Goal: Navigation & Orientation: Find specific page/section

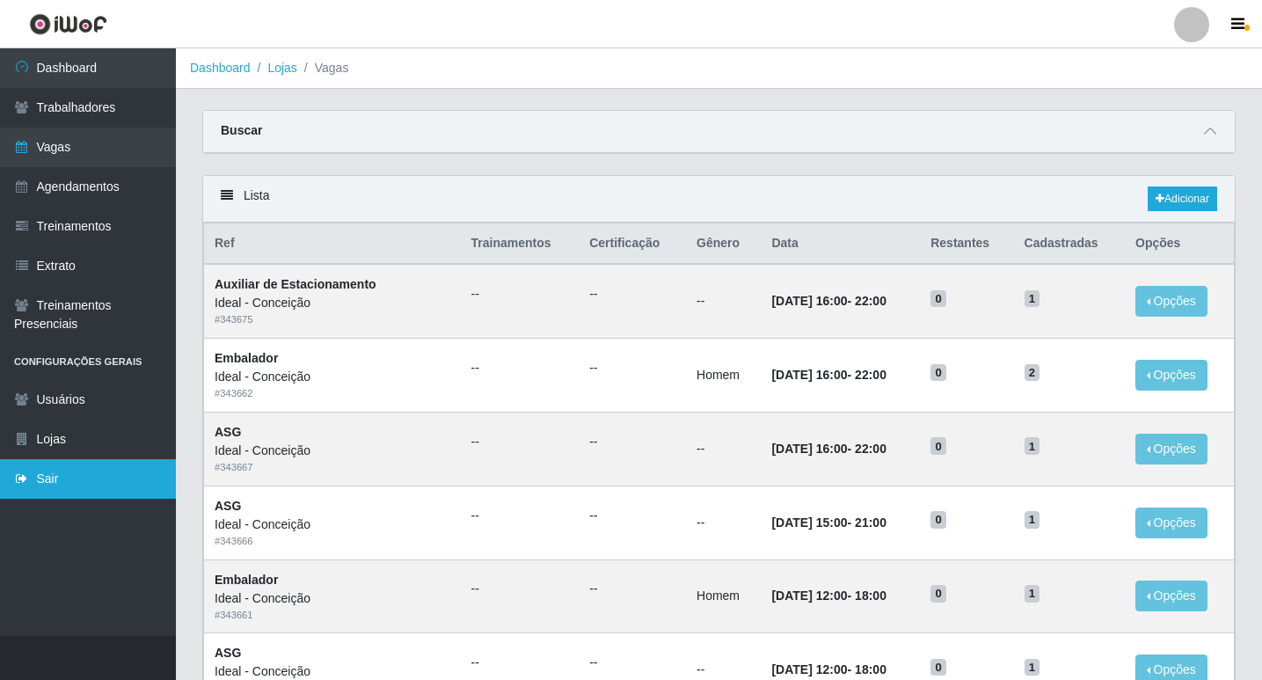
click at [77, 469] on link "Sair" at bounding box center [88, 479] width 176 height 40
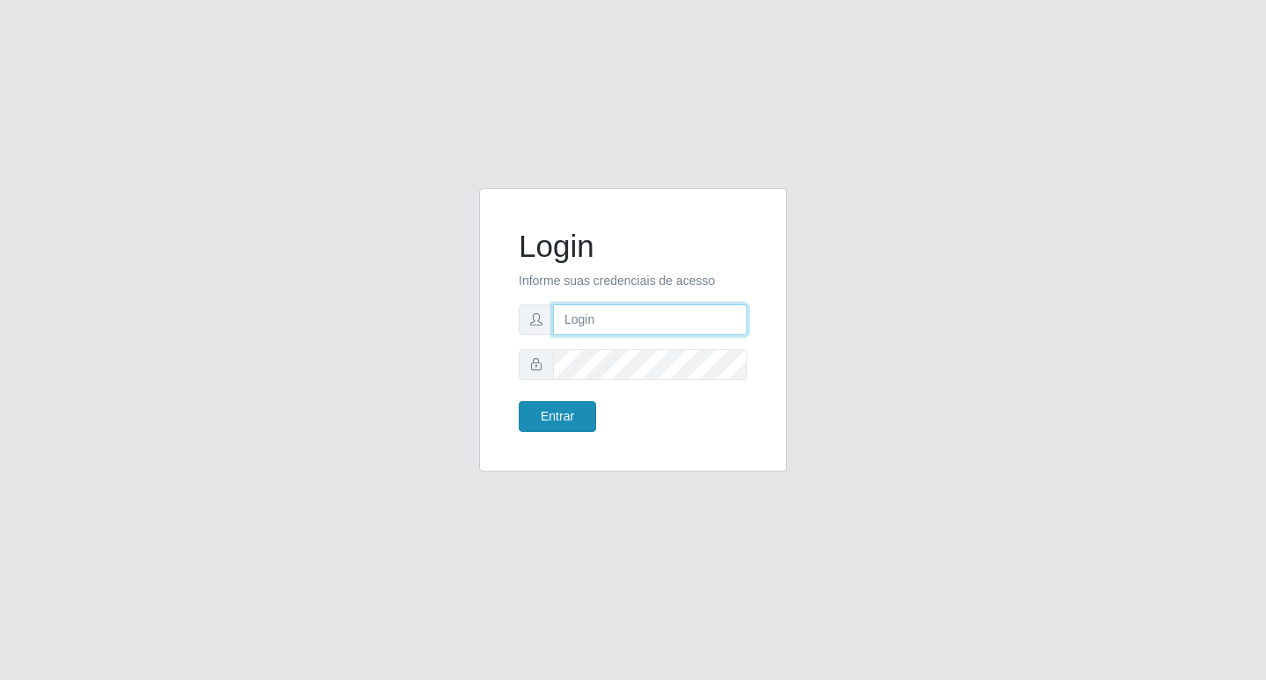
type input "filipe@ideal"
click at [566, 418] on button "Entrar" at bounding box center [557, 416] width 77 height 31
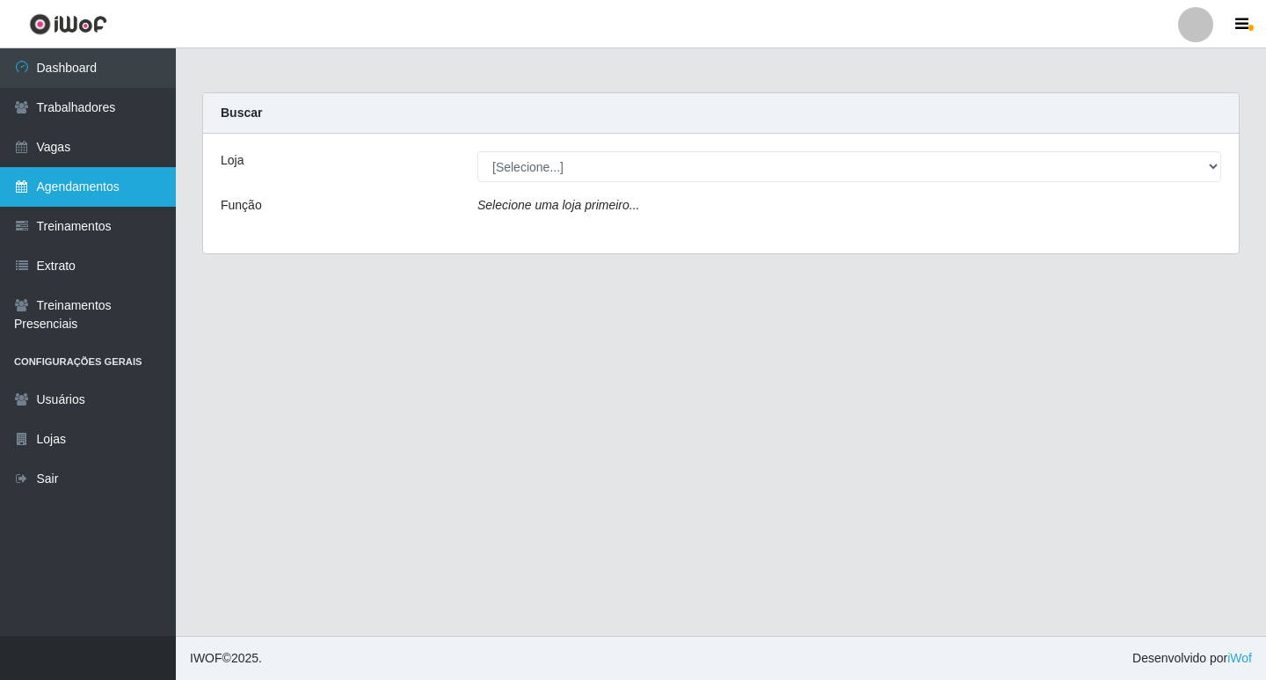
click at [98, 188] on link "Agendamentos" at bounding box center [88, 187] width 176 height 40
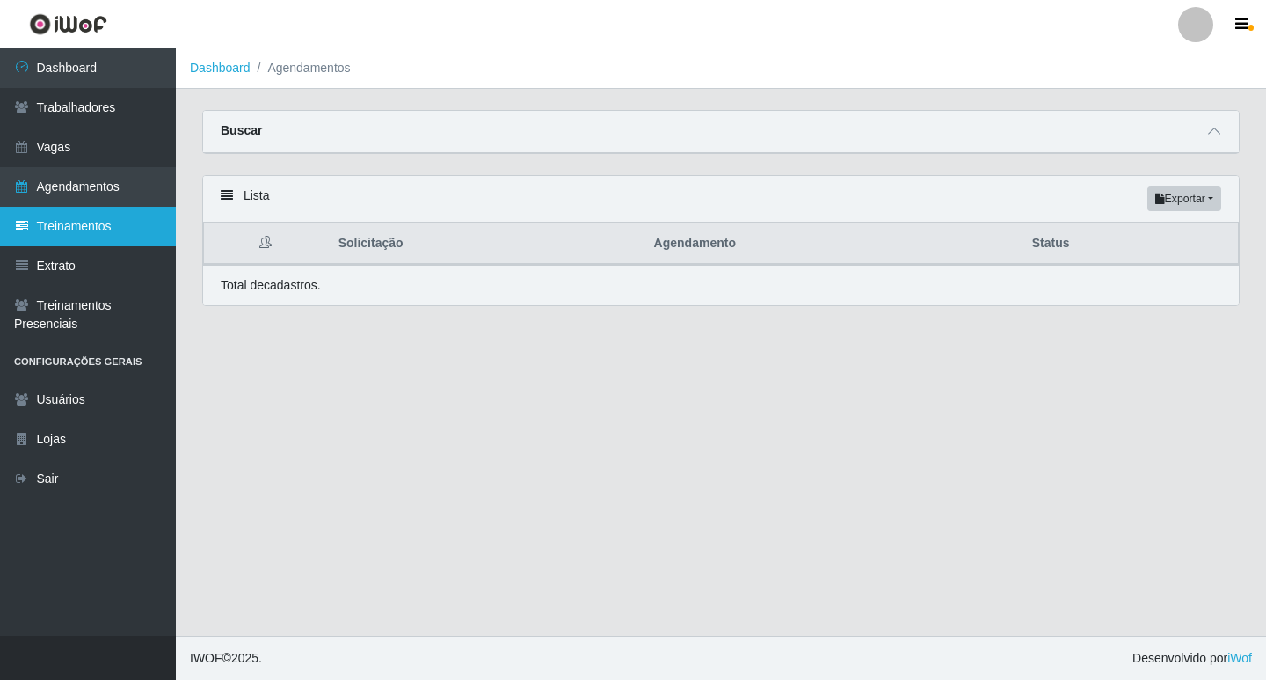
click at [111, 232] on link "Treinamentos" at bounding box center [88, 227] width 176 height 40
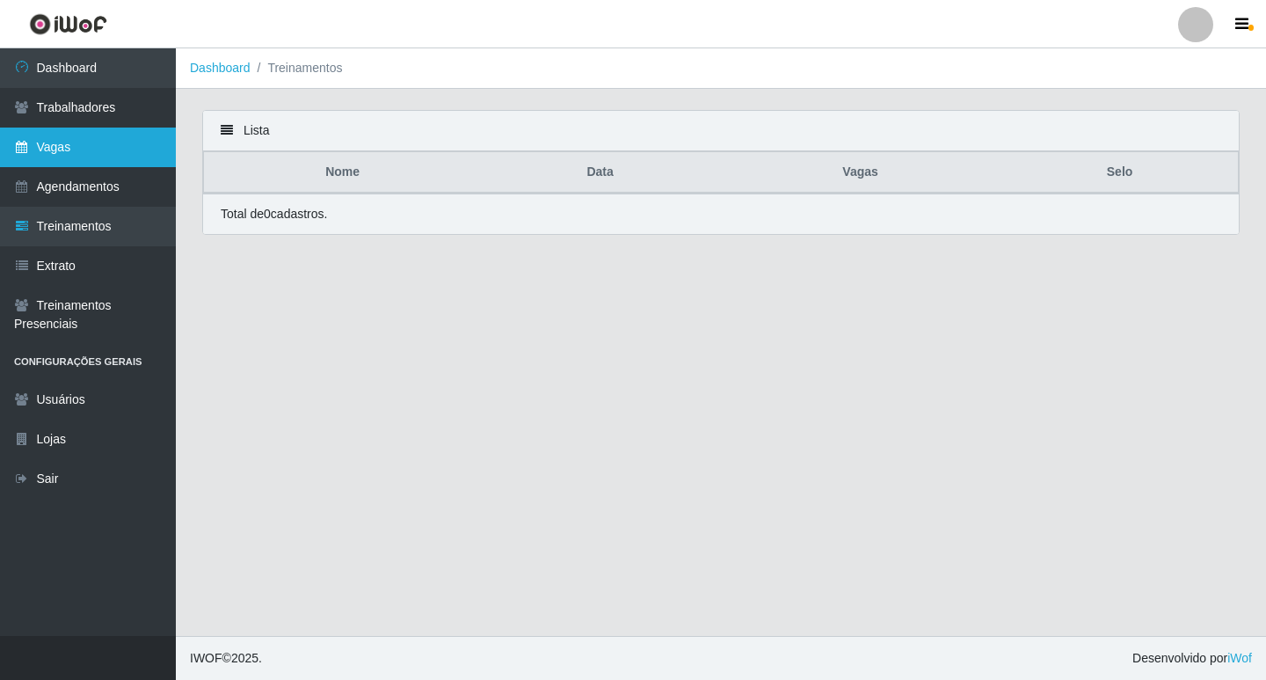
click at [106, 155] on link "Vagas" at bounding box center [88, 148] width 176 height 40
